Goal: Task Accomplishment & Management: Use online tool/utility

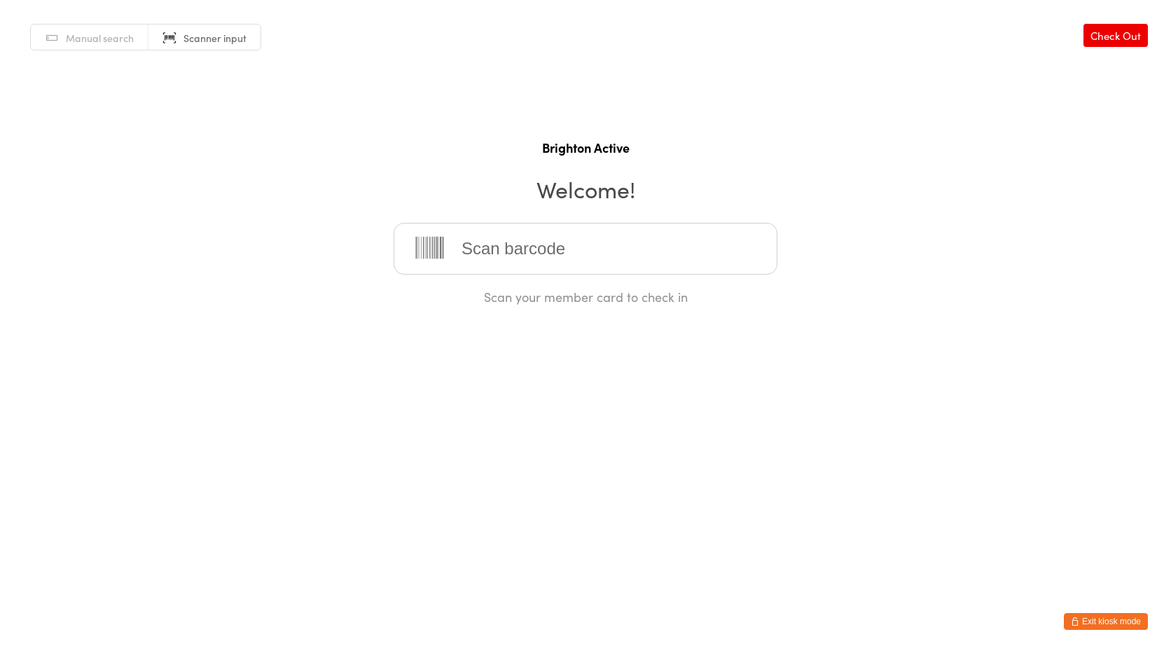
click at [105, 39] on span "Manual search" at bounding box center [100, 38] width 68 height 14
type input "oli"
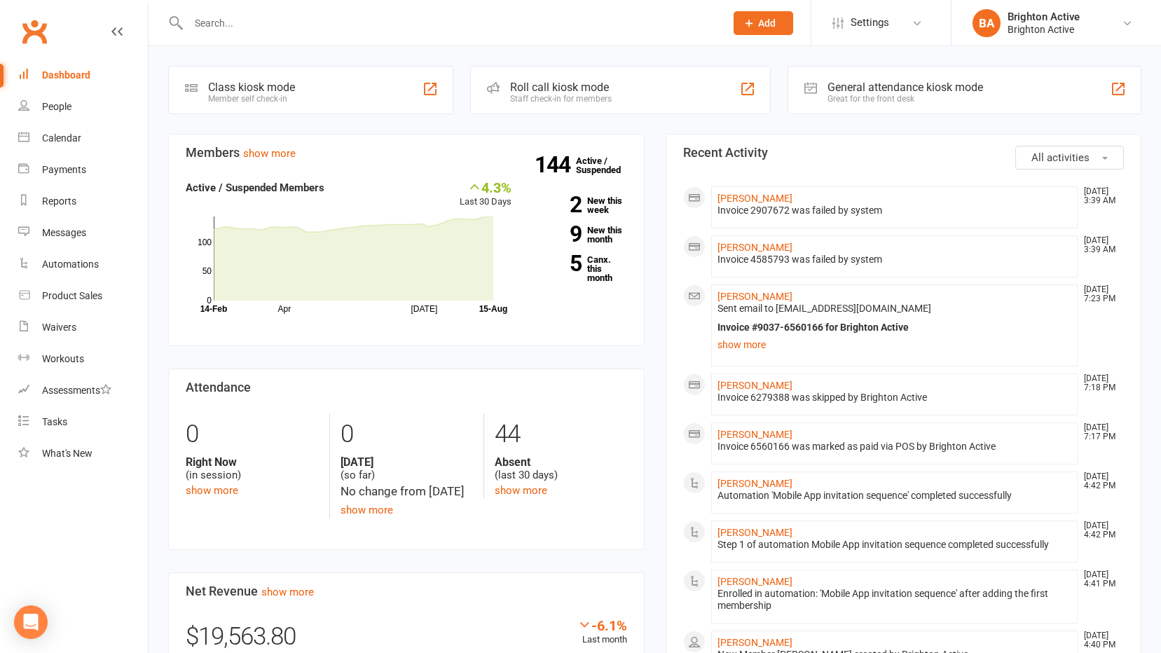
click at [919, 100] on div "Great for the front desk" at bounding box center [904, 99] width 155 height 10
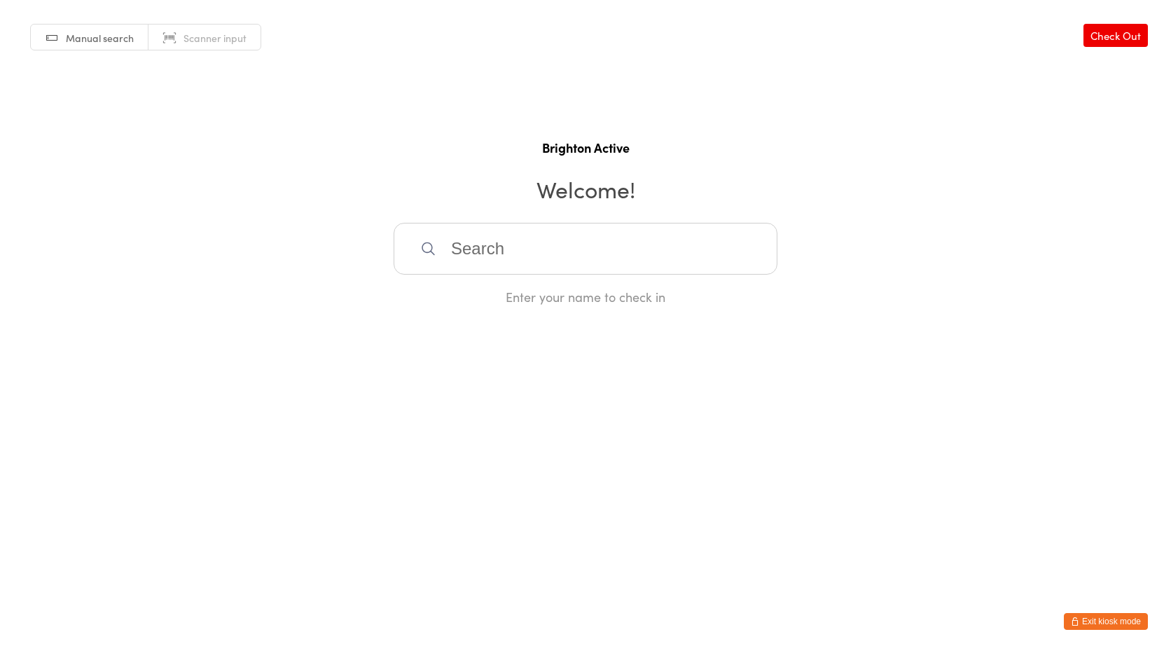
click at [502, 265] on input "search" at bounding box center [586, 249] width 384 height 52
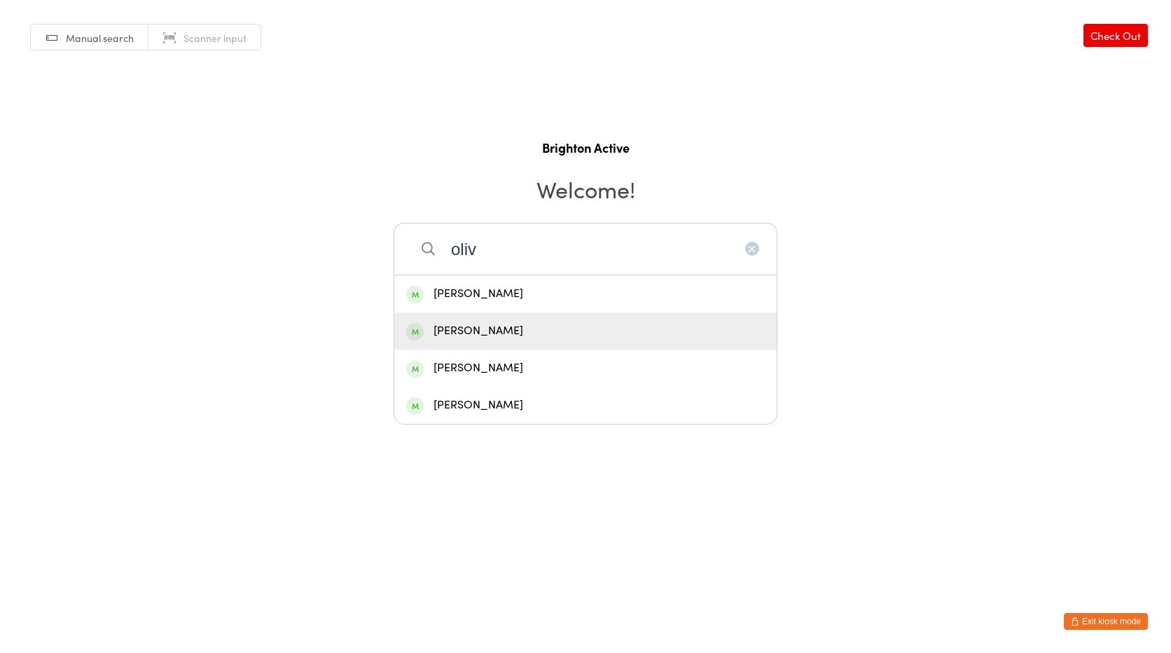
type input "oliv"
click at [513, 328] on div "Olivia Simpson" at bounding box center [585, 330] width 359 height 19
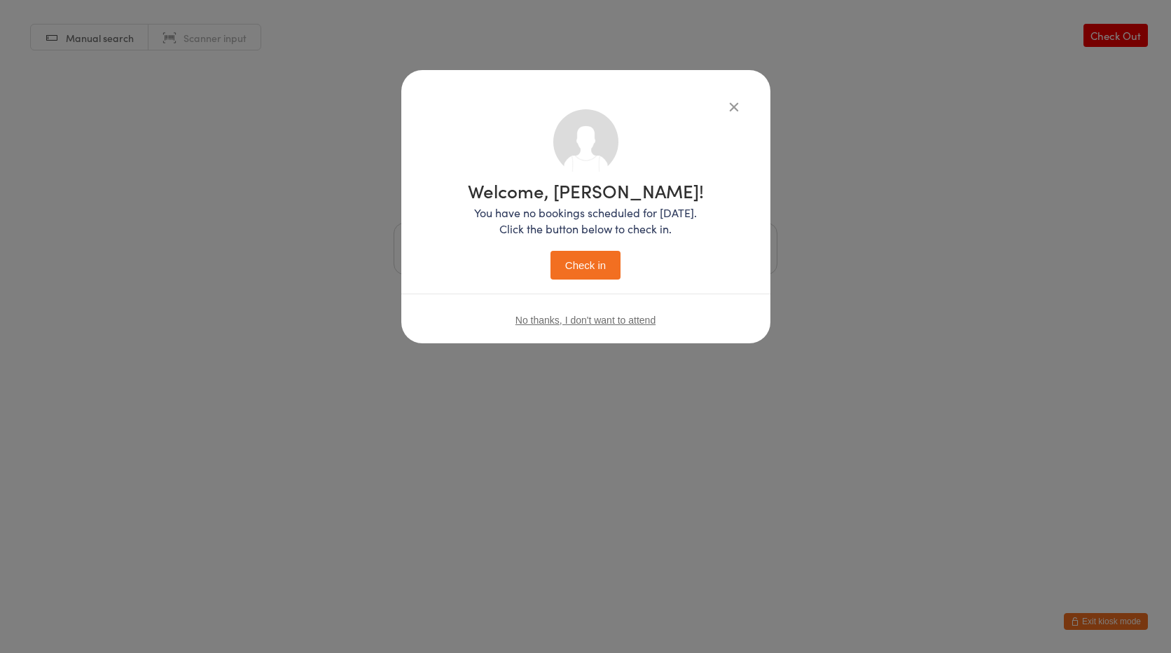
click at [616, 262] on button "Check in" at bounding box center [586, 265] width 70 height 29
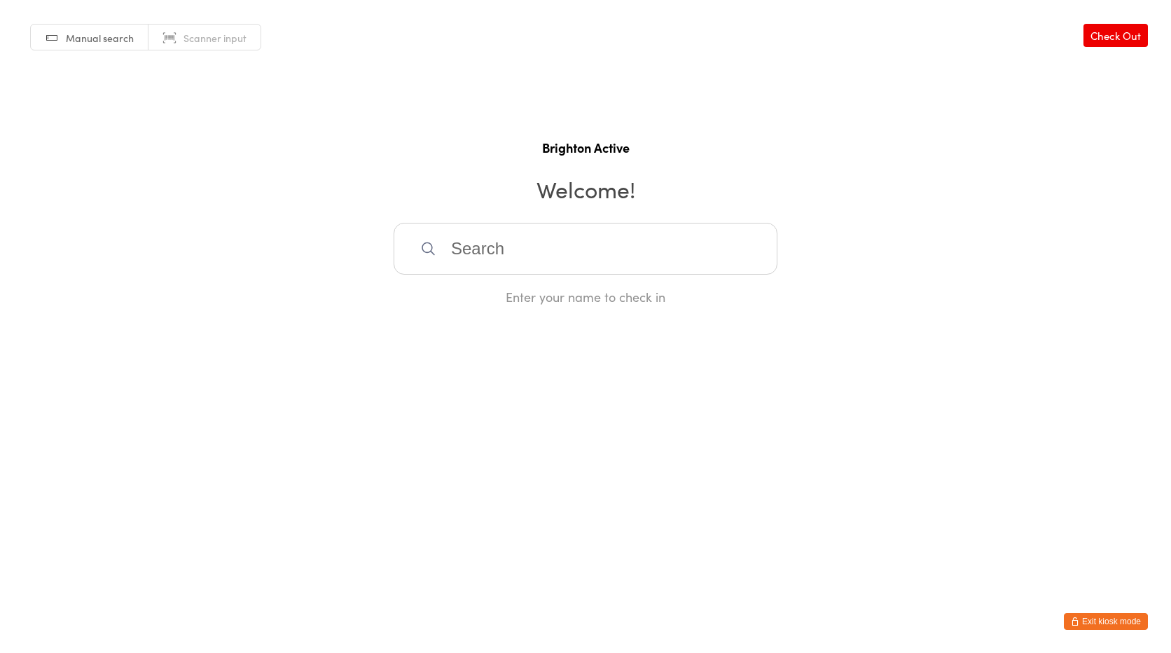
click at [534, 235] on input "search" at bounding box center [586, 249] width 384 height 52
type input "l"
type input "Ela70008"
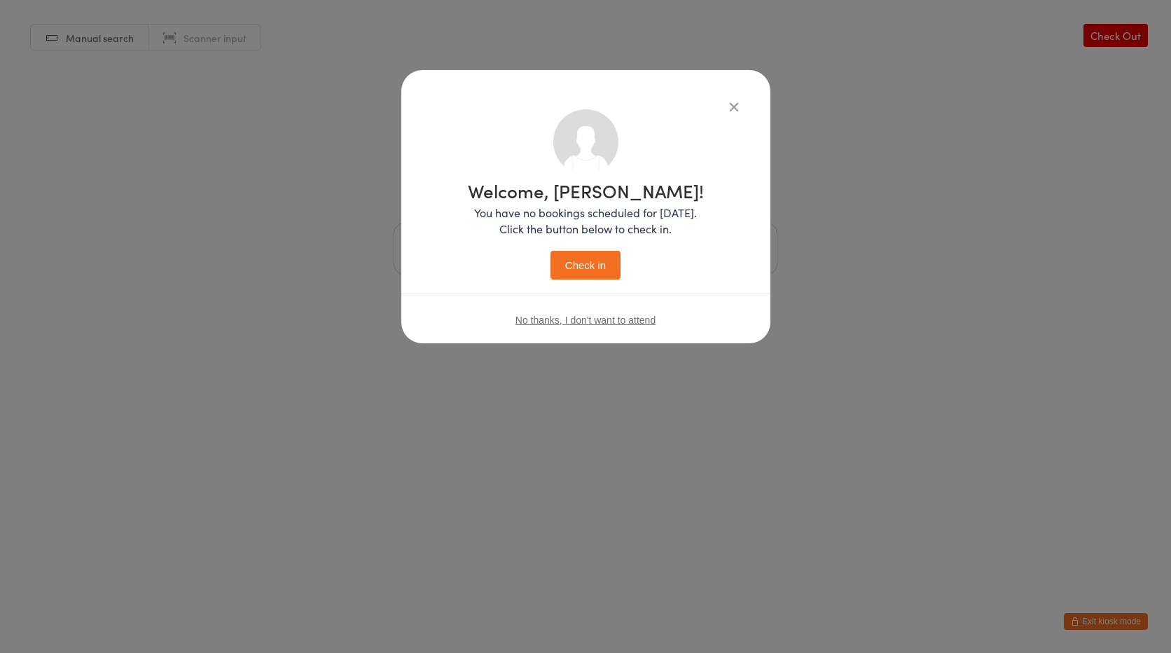
click at [612, 262] on button "Check in" at bounding box center [586, 265] width 70 height 29
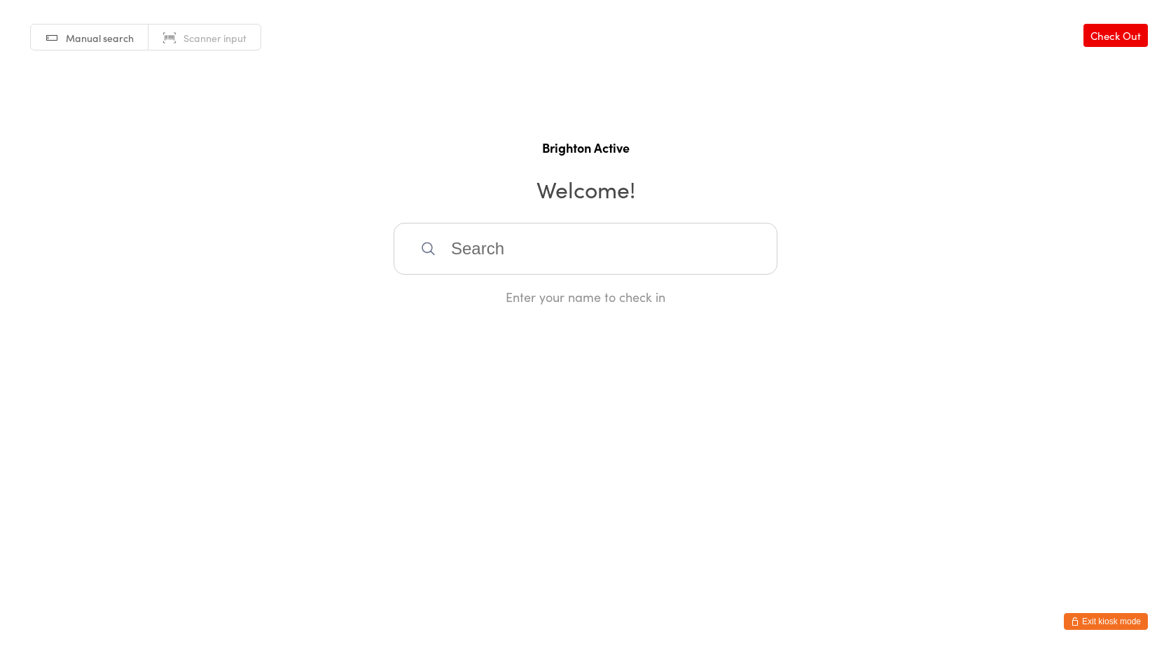
click at [216, 42] on span "Scanner input" at bounding box center [215, 38] width 63 height 14
click at [534, 247] on input "search" at bounding box center [586, 249] width 384 height 52
click at [1105, 620] on button "Exit kiosk mode" at bounding box center [1106, 621] width 84 height 17
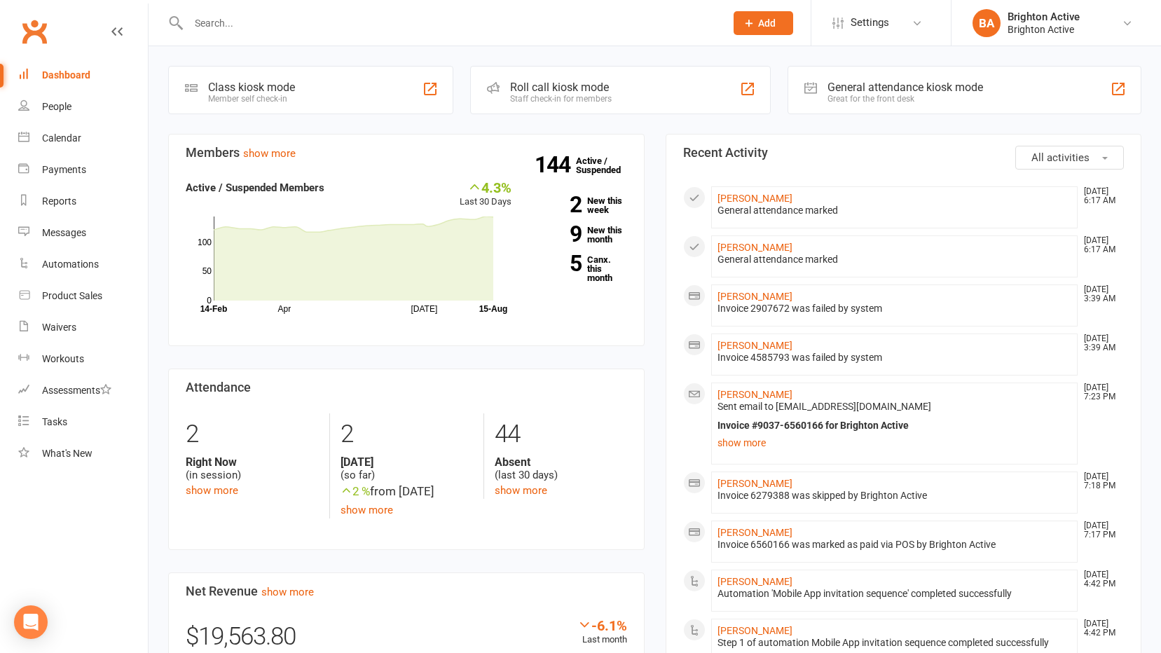
click at [864, 99] on div "Great for the front desk" at bounding box center [904, 99] width 155 height 10
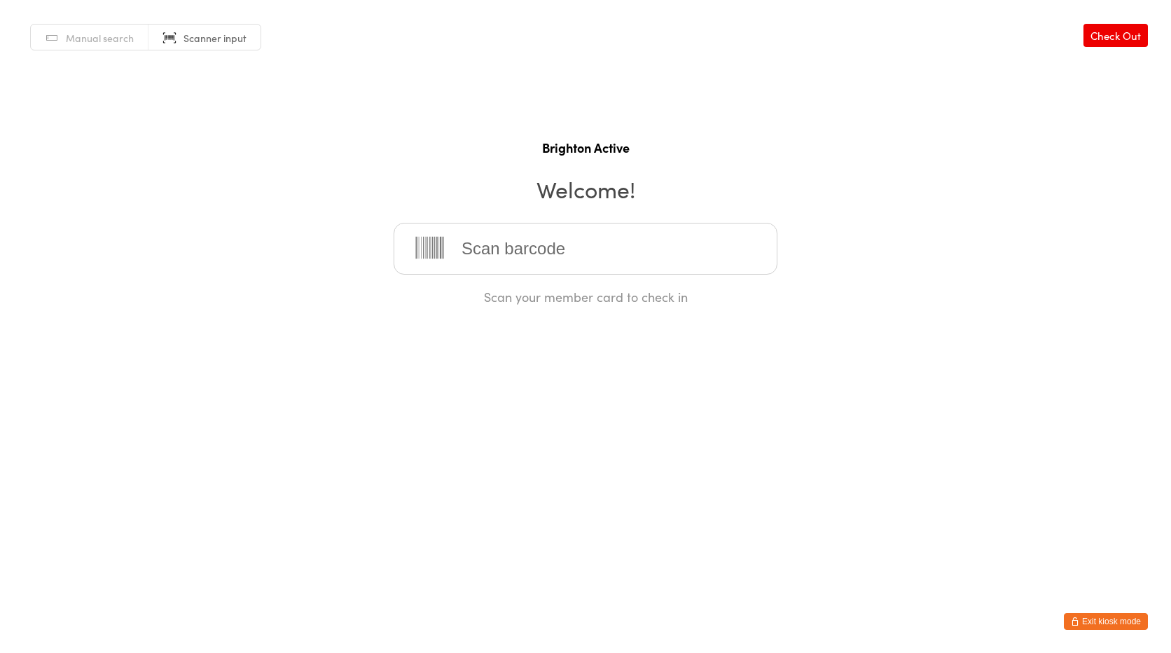
click at [112, 45] on link "Manual search" at bounding box center [90, 38] width 118 height 27
click at [480, 231] on input "search" at bounding box center [586, 249] width 384 height 52
type input "mostafa"
click at [492, 289] on div "Mostafa Mousselmani" at bounding box center [585, 293] width 359 height 19
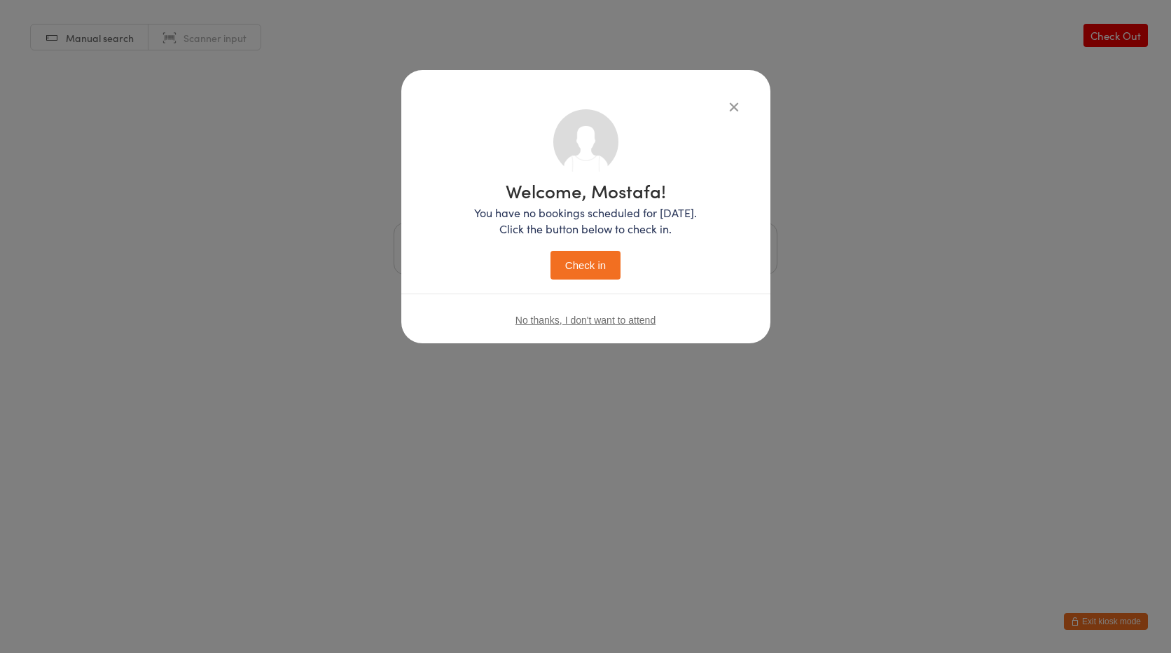
click at [590, 262] on button "Check in" at bounding box center [586, 265] width 70 height 29
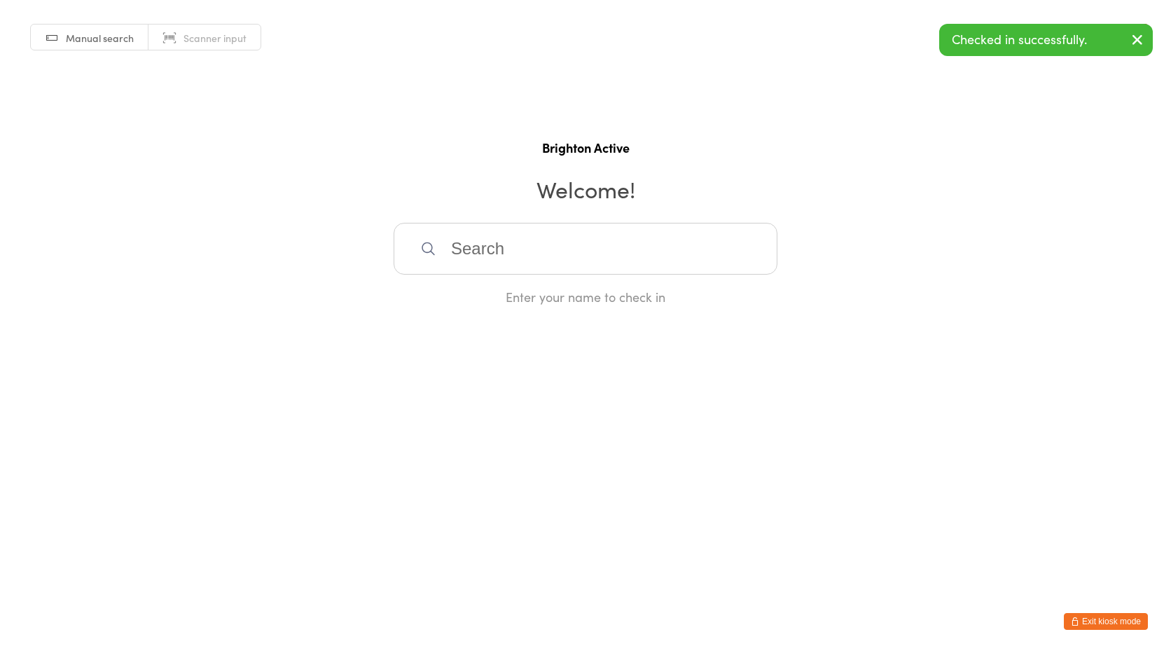
click at [476, 226] on input "search" at bounding box center [586, 249] width 384 height 52
click at [1106, 613] on button "Exit kiosk mode" at bounding box center [1106, 621] width 84 height 17
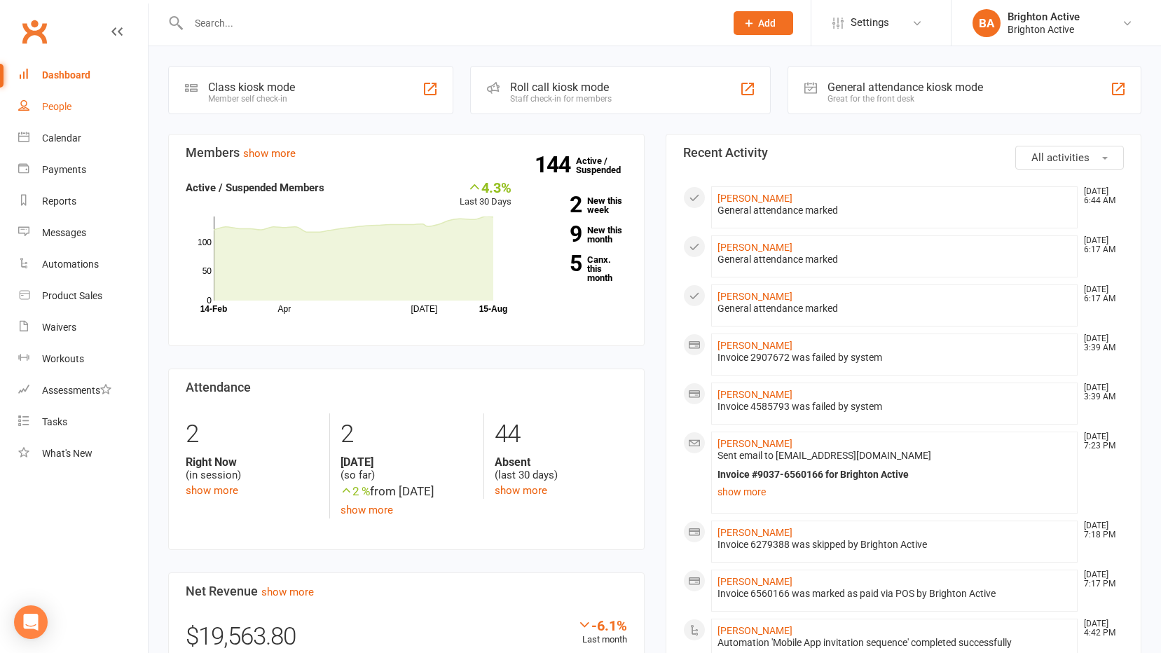
click at [39, 103] on link "People" at bounding box center [83, 107] width 130 height 32
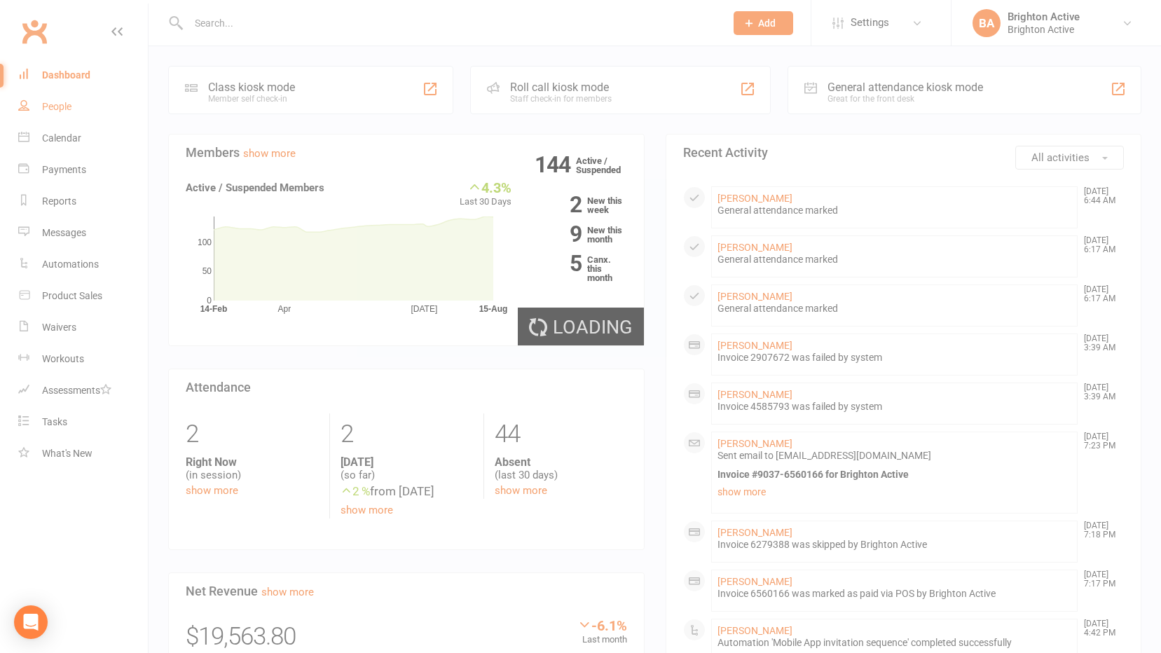
select select "true"
select select "100"
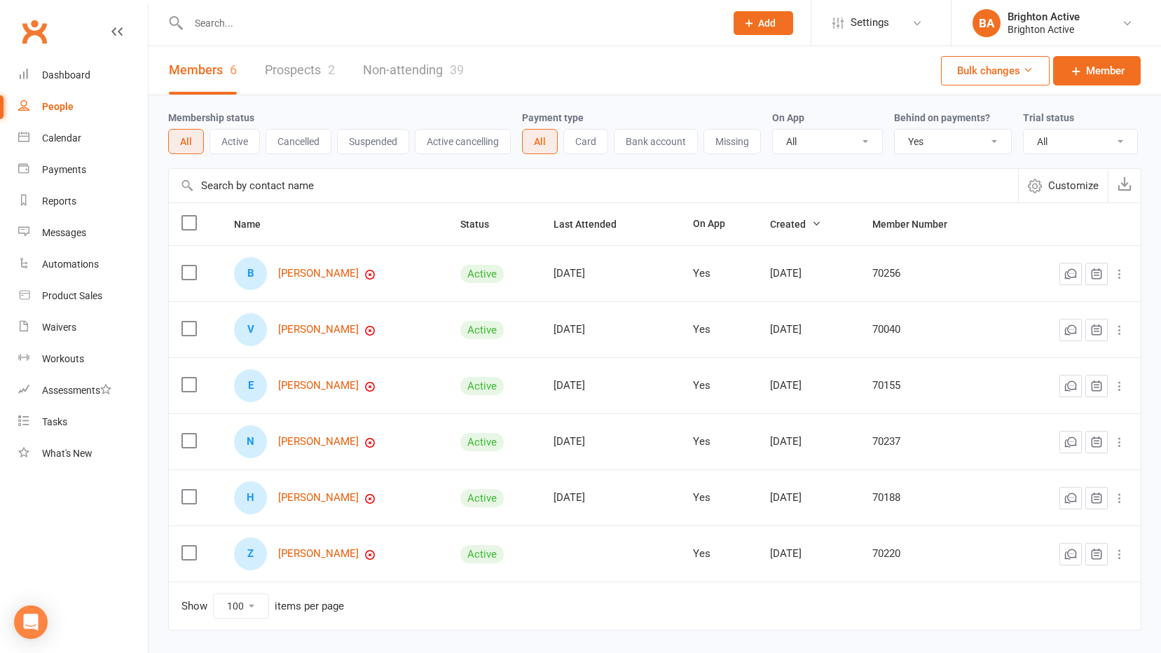
click at [216, 70] on link "Members 6" at bounding box center [203, 70] width 68 height 48
click at [926, 144] on select "All No Yes" at bounding box center [952, 142] width 116 height 24
select select
click at [896, 130] on select "All No Yes" at bounding box center [952, 142] width 116 height 24
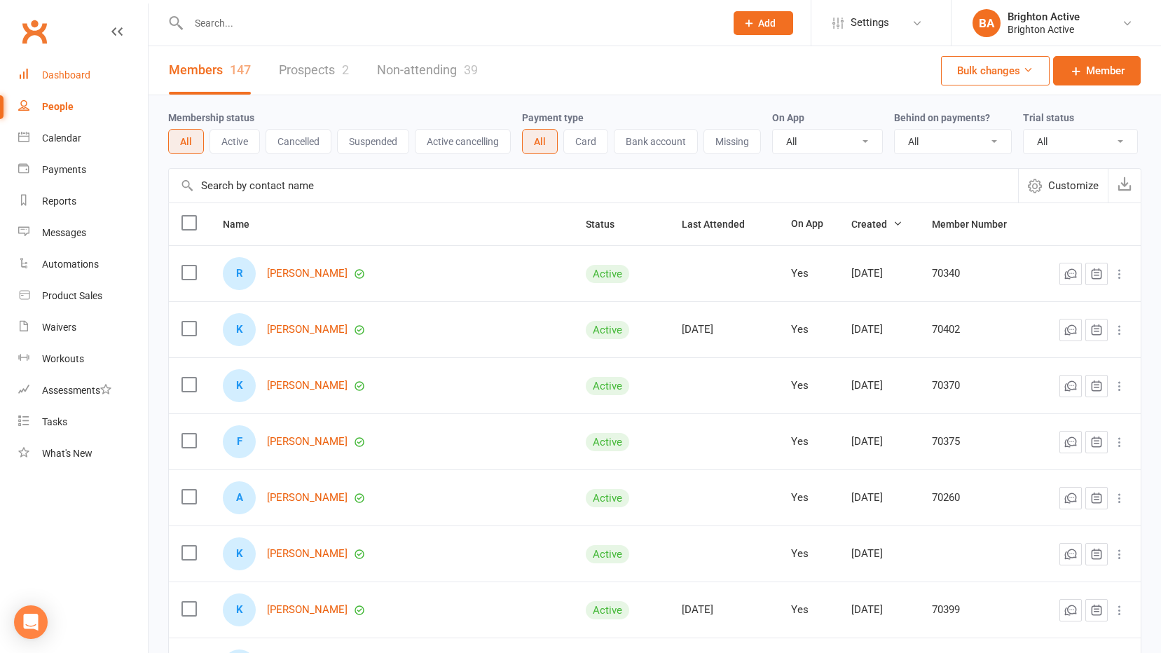
click at [81, 70] on div "Dashboard" at bounding box center [66, 74] width 48 height 11
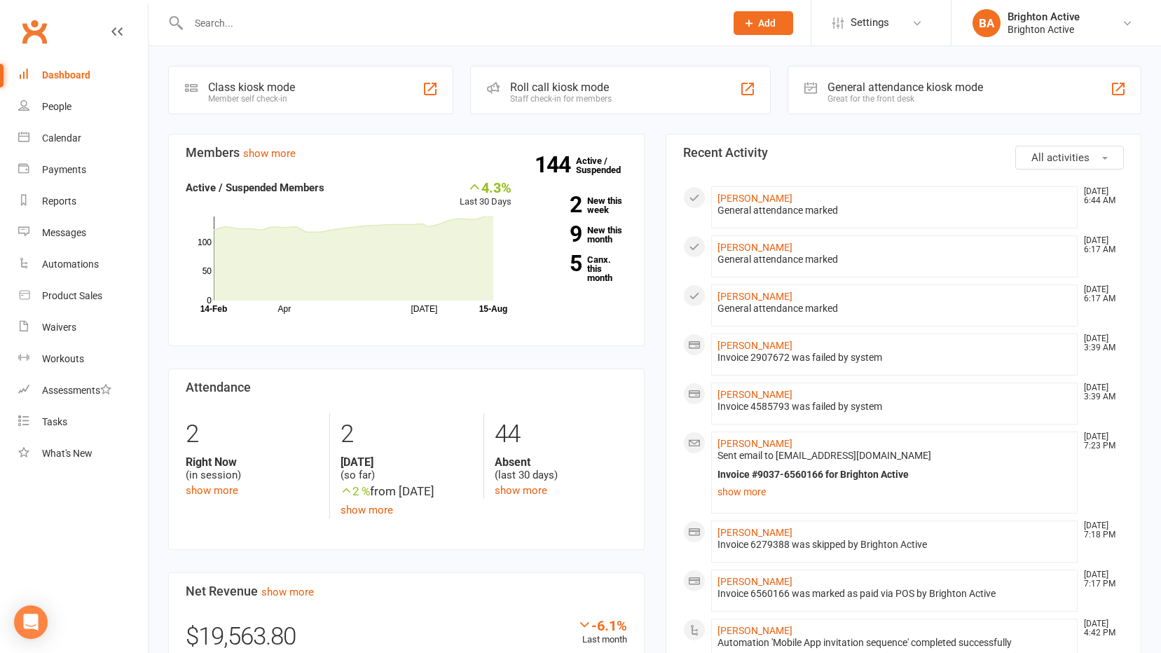
click at [890, 72] on div "General attendance kiosk mode Great for the front desk" at bounding box center [964, 90] width 354 height 48
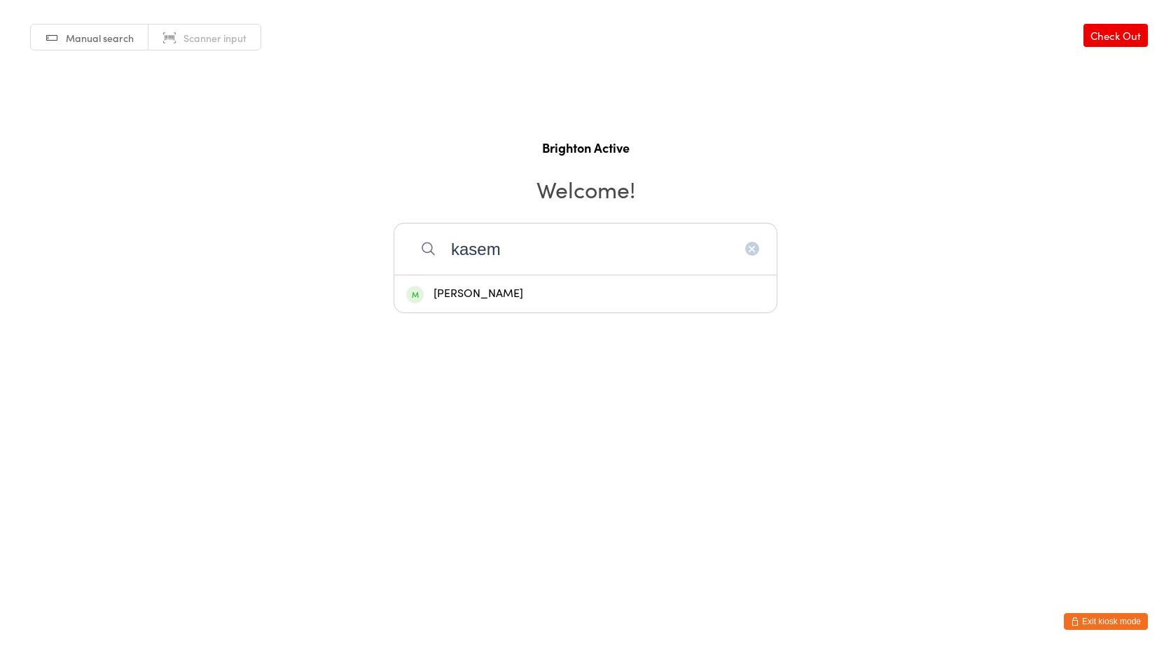
type input "kasem"
click at [532, 294] on div "[PERSON_NAME]" at bounding box center [585, 293] width 359 height 19
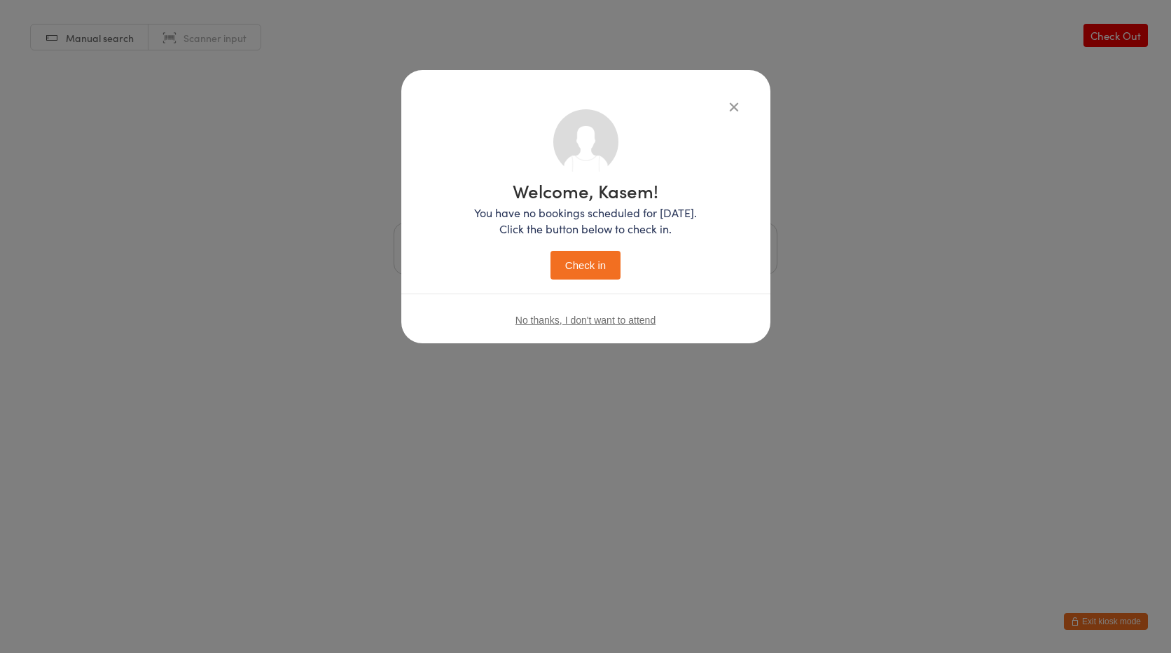
click at [608, 270] on button "Check in" at bounding box center [586, 265] width 70 height 29
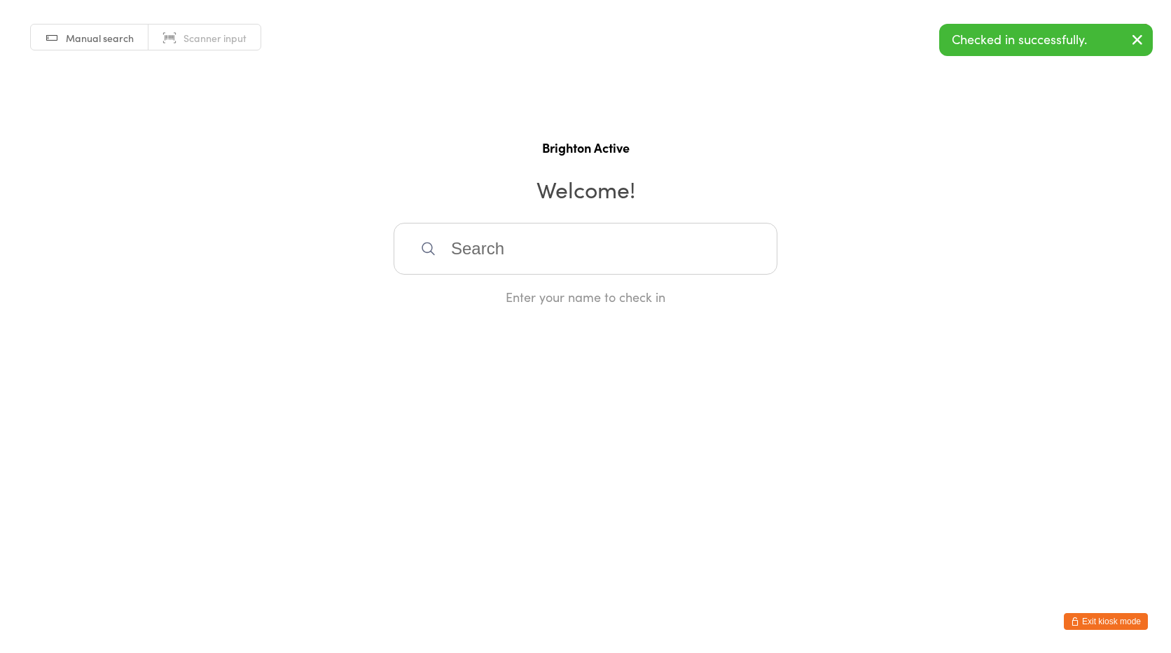
click at [234, 43] on span "Scanner input" at bounding box center [215, 38] width 63 height 14
click at [1122, 613] on button "Exit kiosk mode" at bounding box center [1106, 621] width 84 height 17
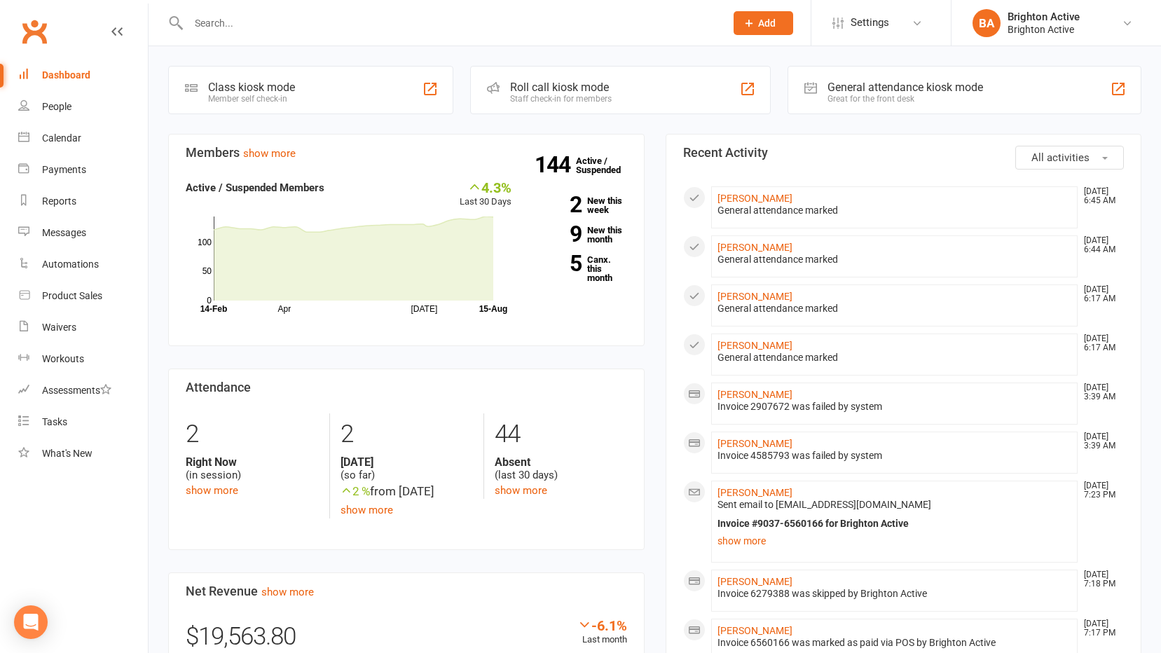
click at [896, 73] on div "General attendance kiosk mode Great for the front desk" at bounding box center [964, 90] width 354 height 48
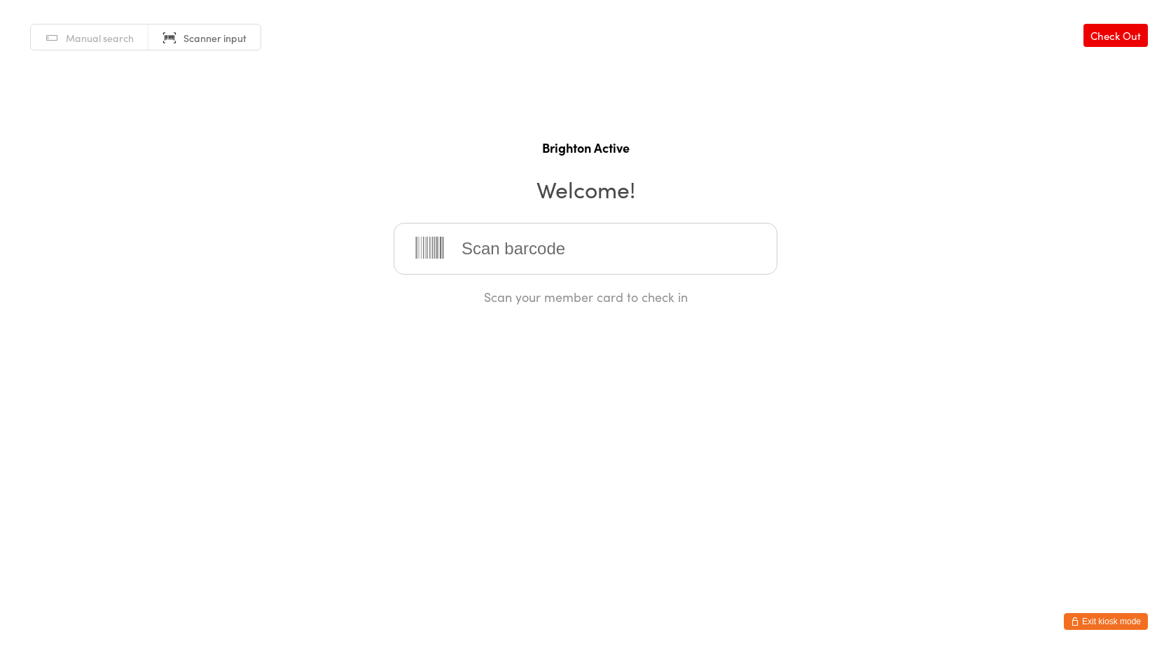
click at [479, 255] on input "search" at bounding box center [586, 249] width 384 height 52
click at [473, 236] on input "search" at bounding box center [586, 249] width 384 height 52
drag, startPoint x: 566, startPoint y: 267, endPoint x: 558, endPoint y: 266, distance: 7.7
click at [565, 267] on input "search" at bounding box center [586, 249] width 384 height 52
click at [485, 424] on html "You have now entered Kiosk Mode. Members will be able to check themselves in us…" at bounding box center [585, 326] width 1171 height 653
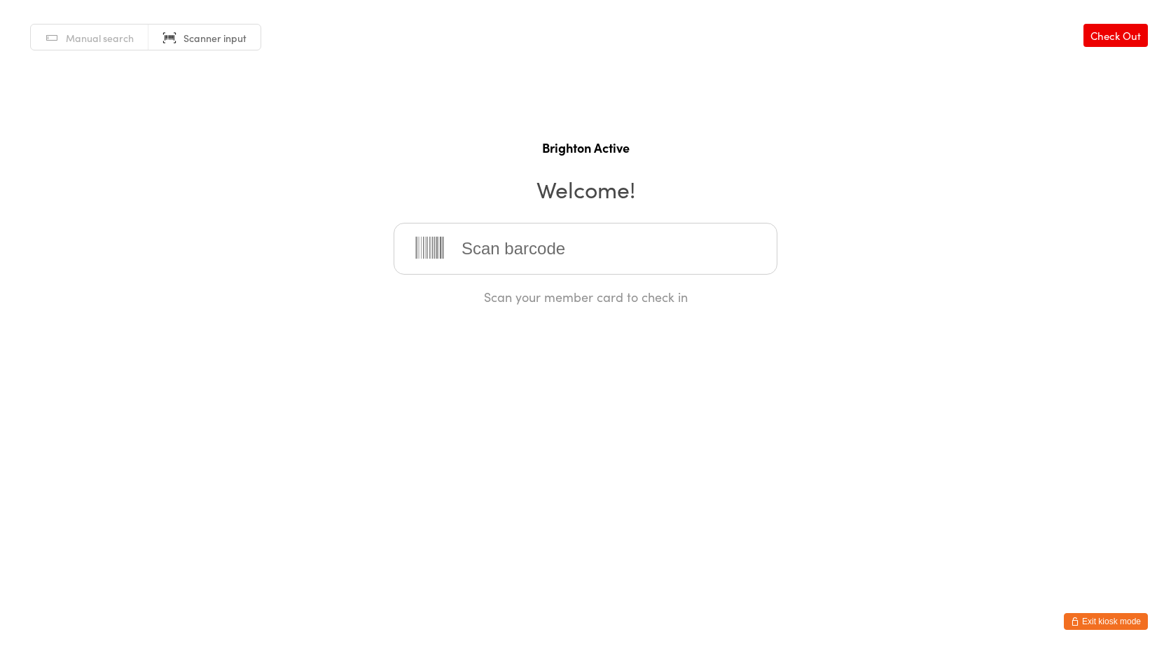
click at [471, 248] on input "search" at bounding box center [586, 249] width 384 height 52
click at [498, 256] on input "search" at bounding box center [586, 249] width 384 height 52
click at [485, 249] on input "search" at bounding box center [586, 249] width 384 height 52
click at [883, 532] on html "You have now entered Kiosk Mode. Members will be able to check themselves in us…" at bounding box center [585, 326] width 1171 height 653
click at [542, 262] on input "search" at bounding box center [586, 249] width 384 height 52
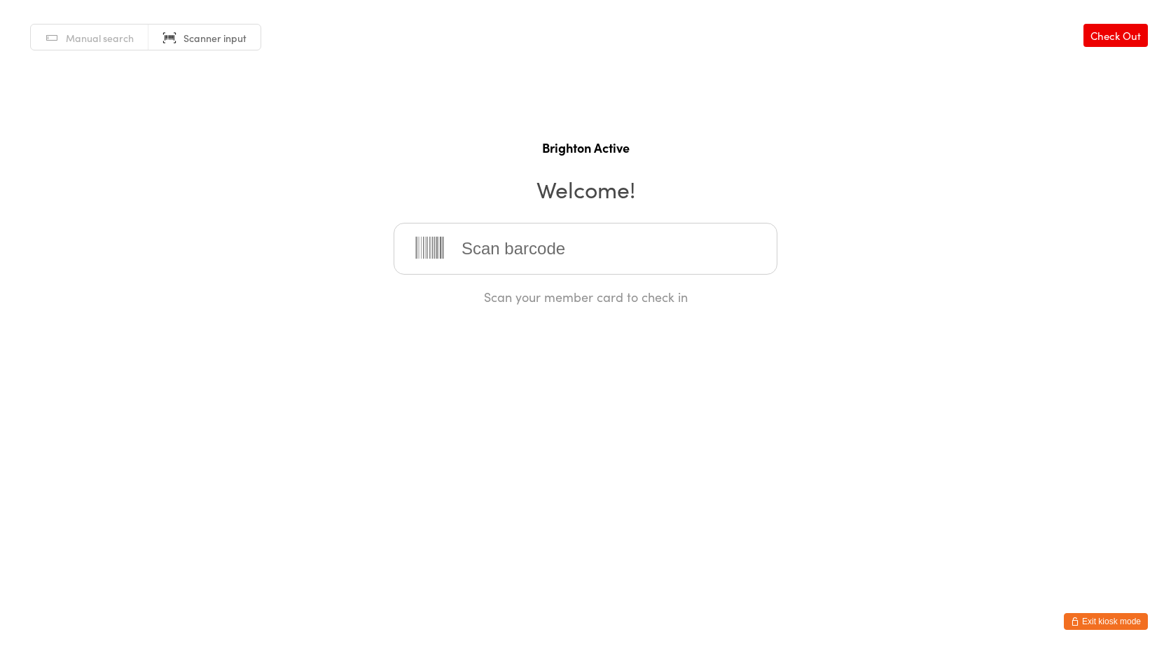
click at [559, 247] on input "search" at bounding box center [586, 249] width 384 height 52
click at [104, 58] on div "Manual search Scanner input Check Out Brighton Active Welcome! Scan your member…" at bounding box center [585, 152] width 1171 height 305
click at [121, 39] on span "Manual search" at bounding box center [100, 38] width 68 height 14
type input "teeg"
click at [510, 287] on div "Teegan Haze" at bounding box center [585, 293] width 359 height 19
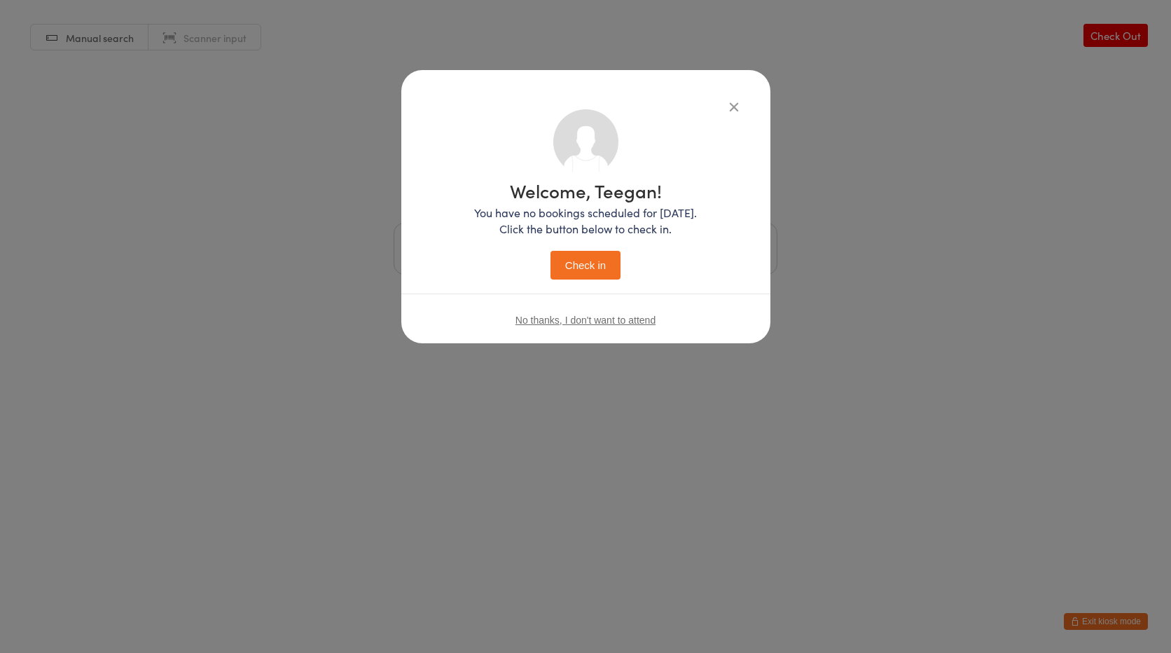
click at [560, 265] on button "Check in" at bounding box center [586, 265] width 70 height 29
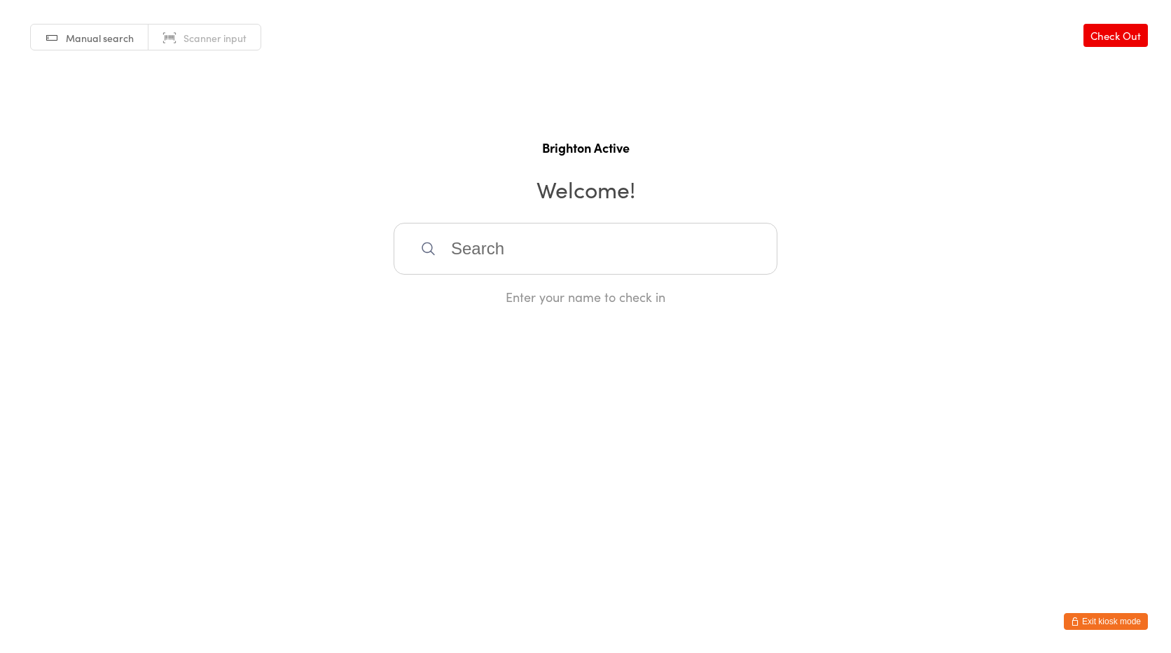
click at [522, 249] on input "search" at bounding box center [586, 249] width 384 height 52
click at [188, 50] on div "Manual search Scanner input Check Out Brighton Active Welcome! Enter your name …" at bounding box center [585, 152] width 1171 height 305
click at [194, 43] on span "Scanner input" at bounding box center [215, 38] width 63 height 14
